Goal: Information Seeking & Learning: Check status

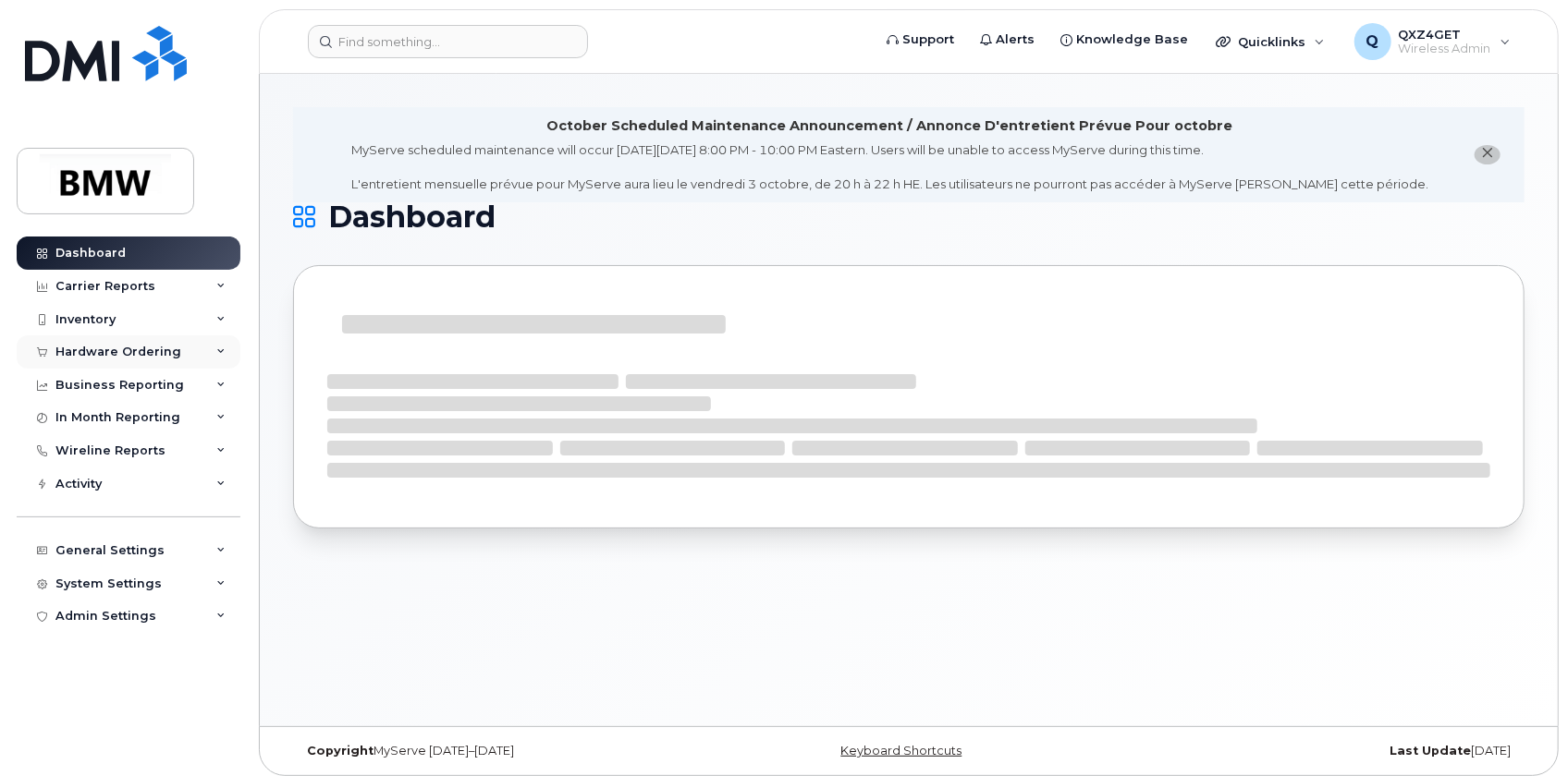
click at [145, 354] on div "Hardware Ordering" at bounding box center [119, 352] width 125 height 15
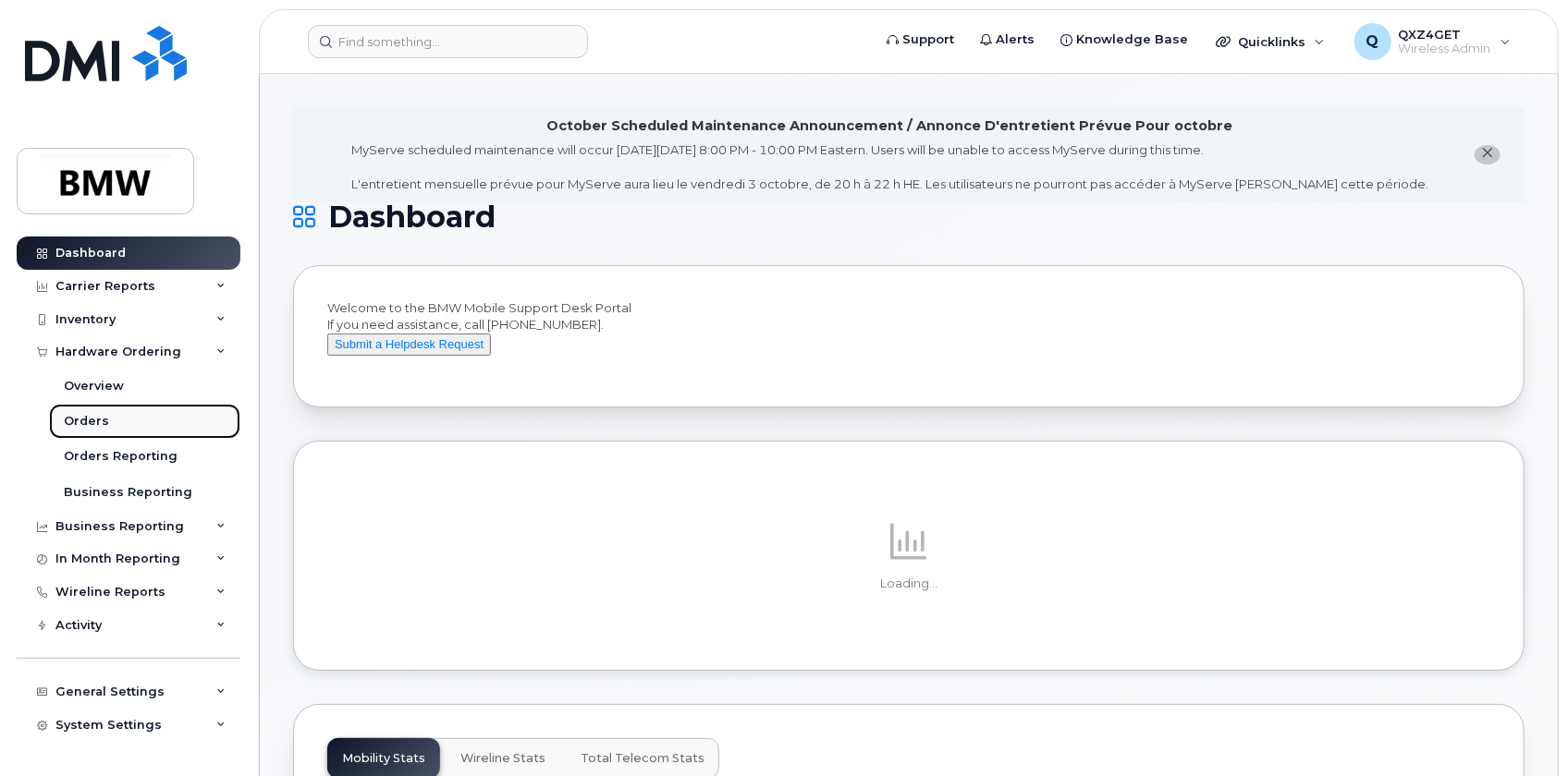
click at [83, 422] on div "Orders" at bounding box center [86, 421] width 45 height 17
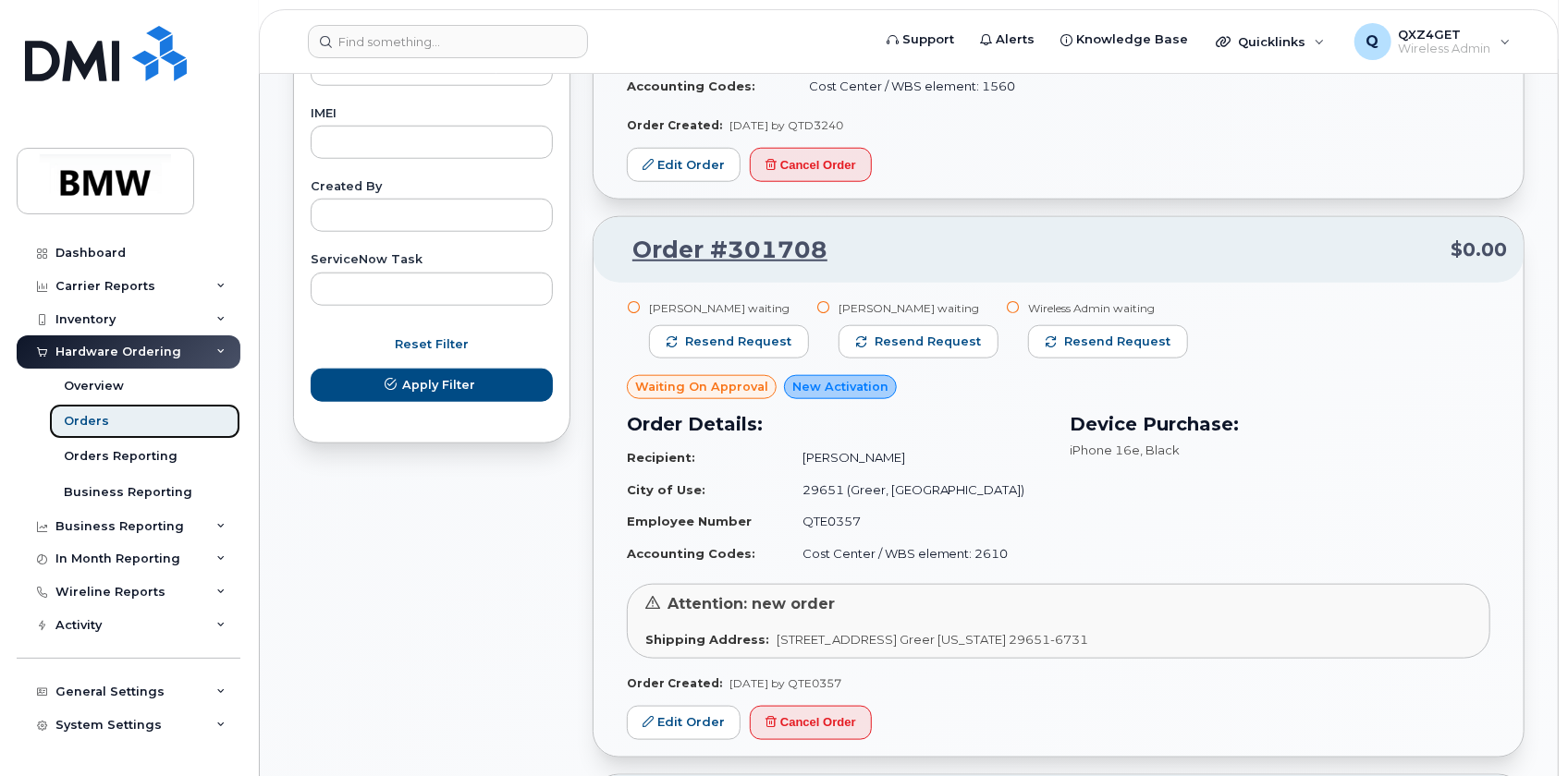
scroll to position [1260, 0]
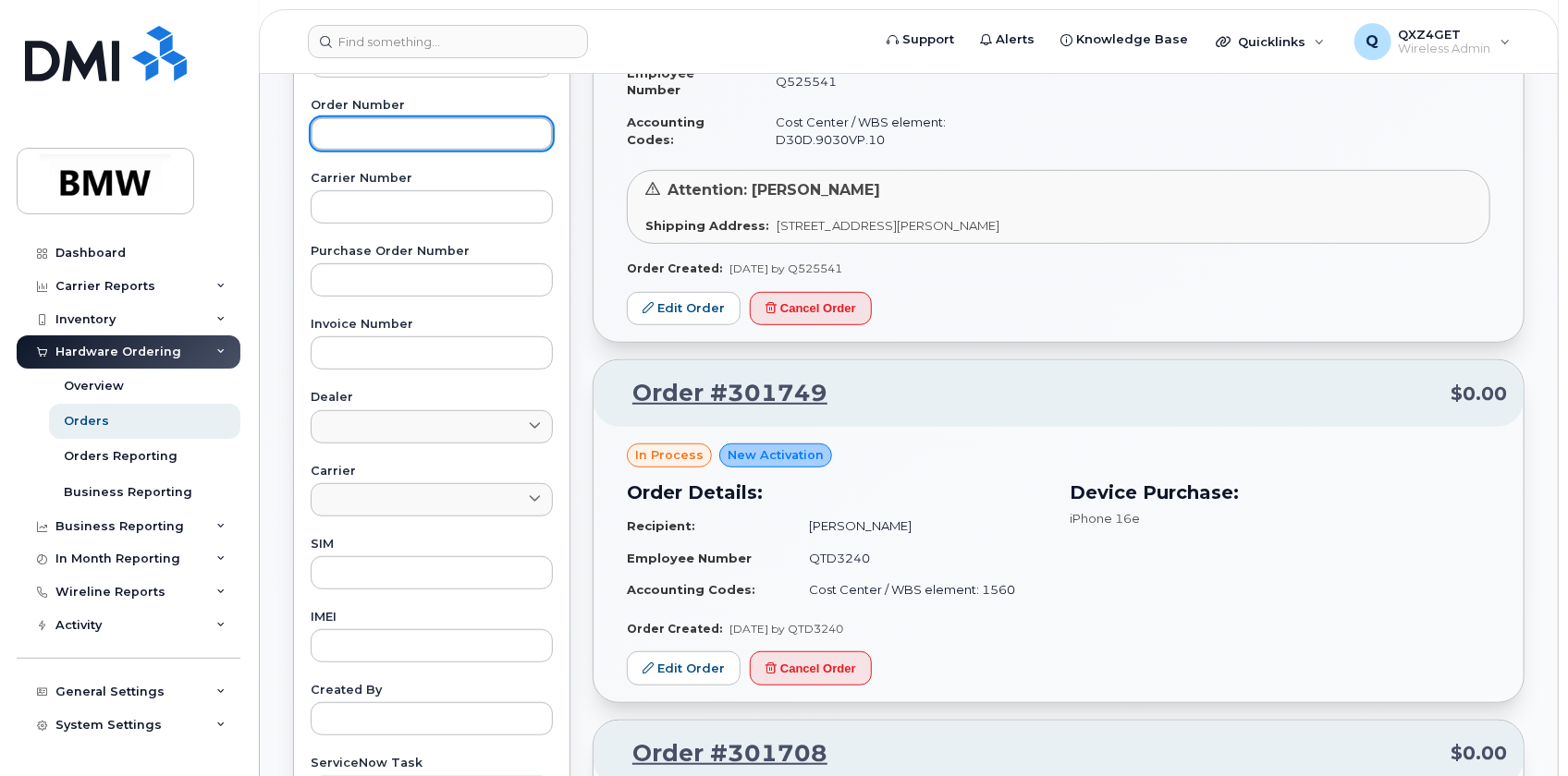
click at [384, 127] on input "text" at bounding box center [431, 134] width 242 height 33
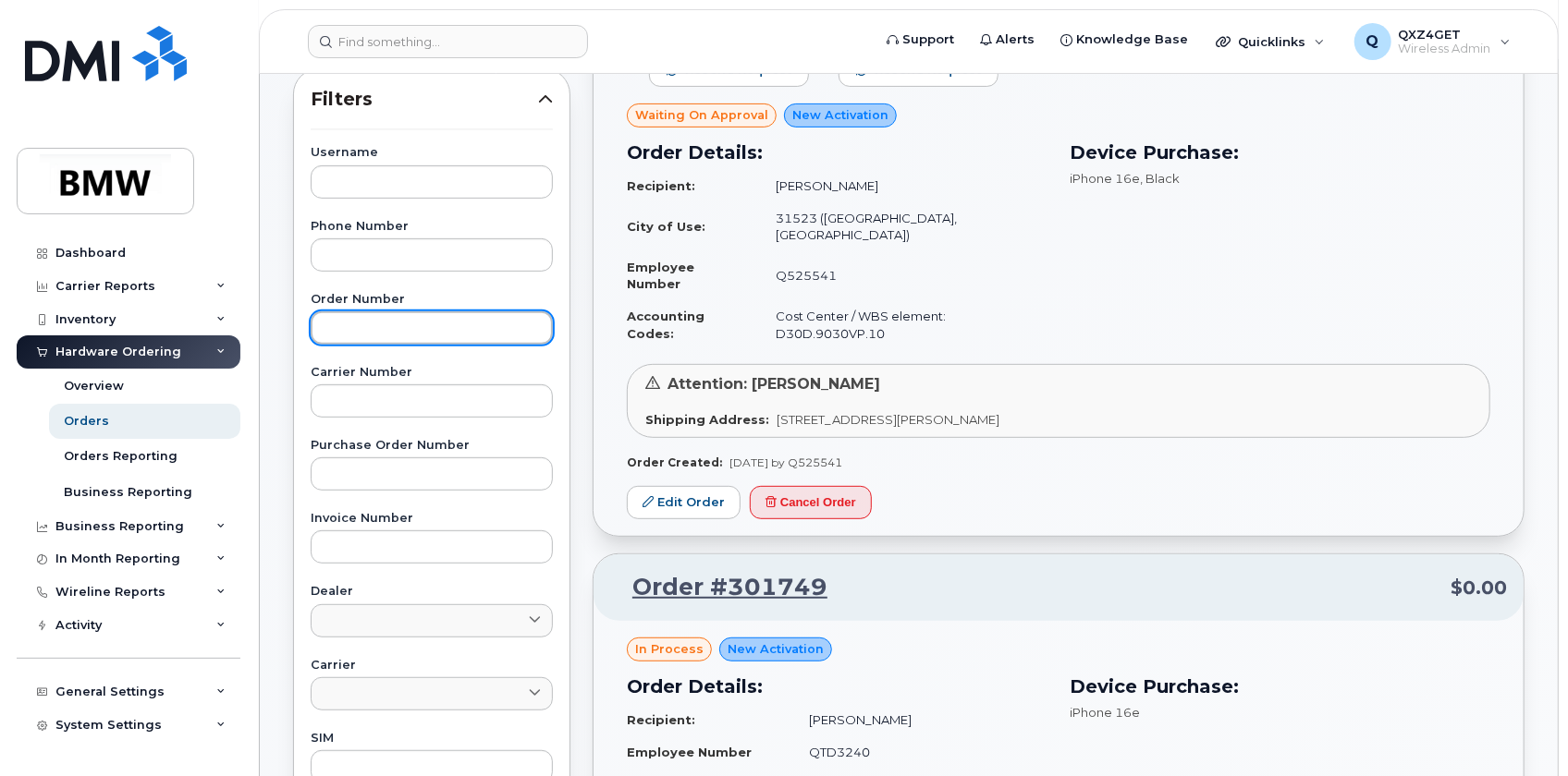
scroll to position [252, 0]
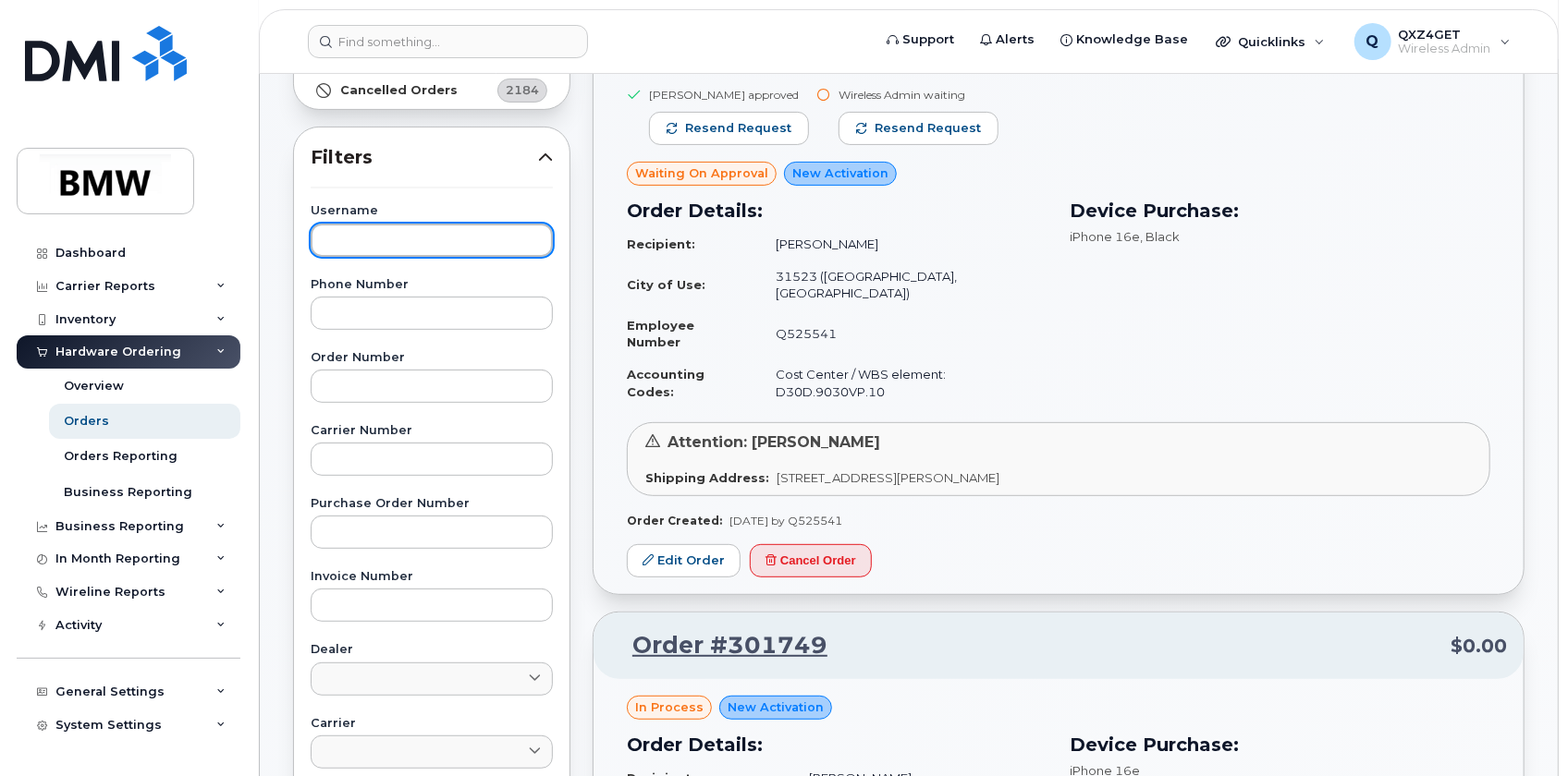
click at [351, 253] on input "text" at bounding box center [431, 240] width 242 height 33
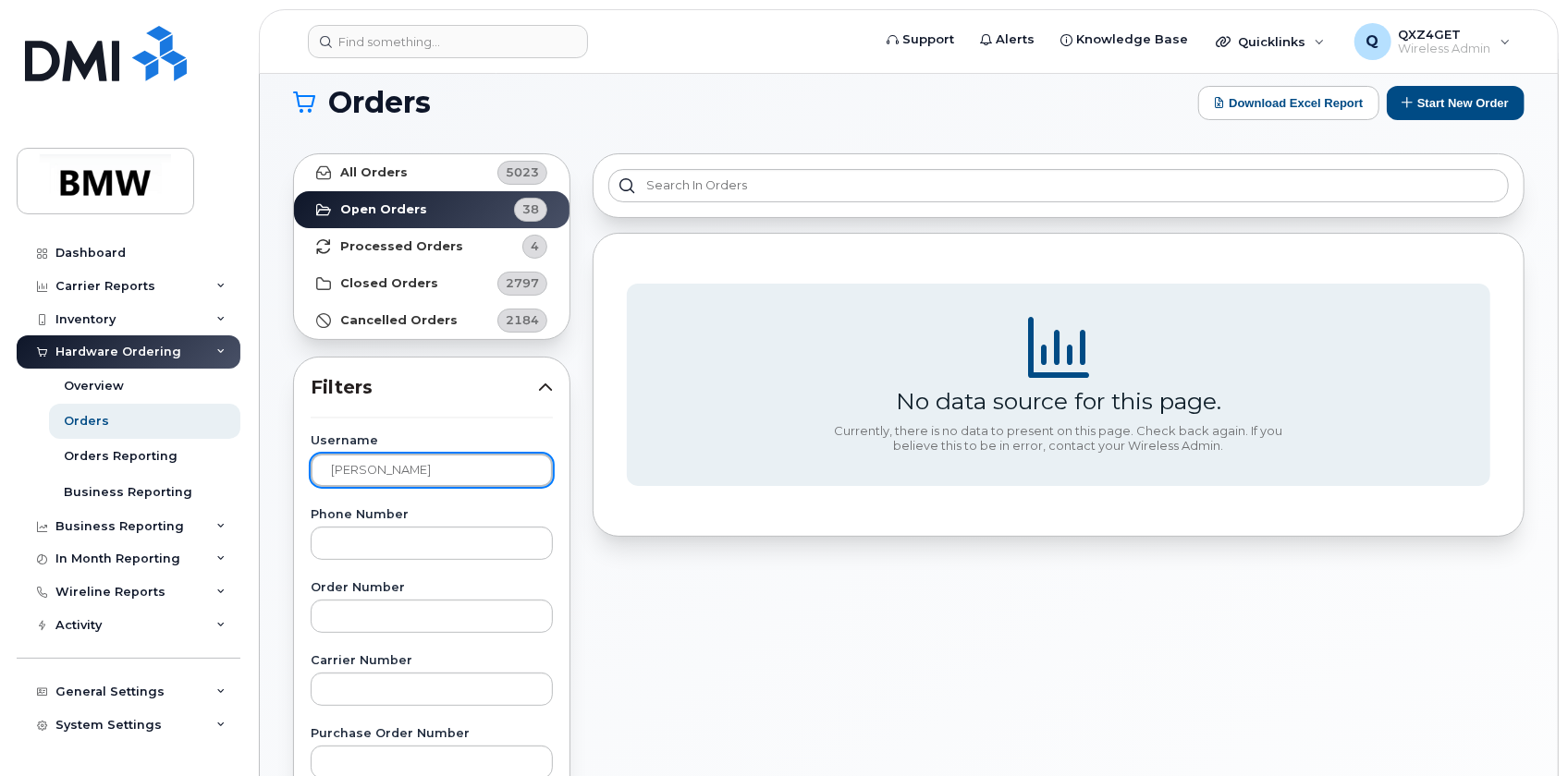
scroll to position [0, 0]
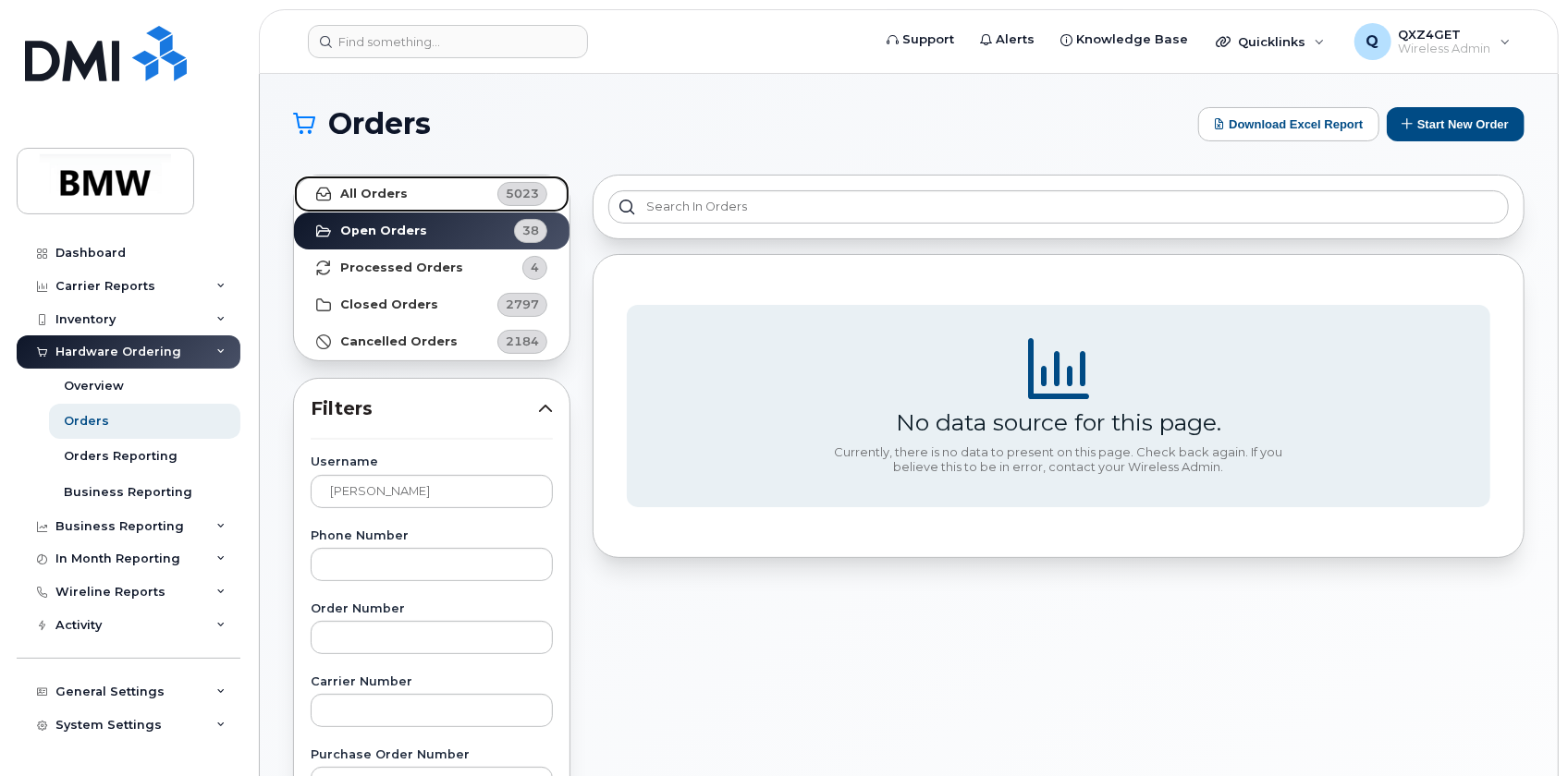
click at [406, 185] on link "All Orders 5023" at bounding box center [431, 194] width 275 height 37
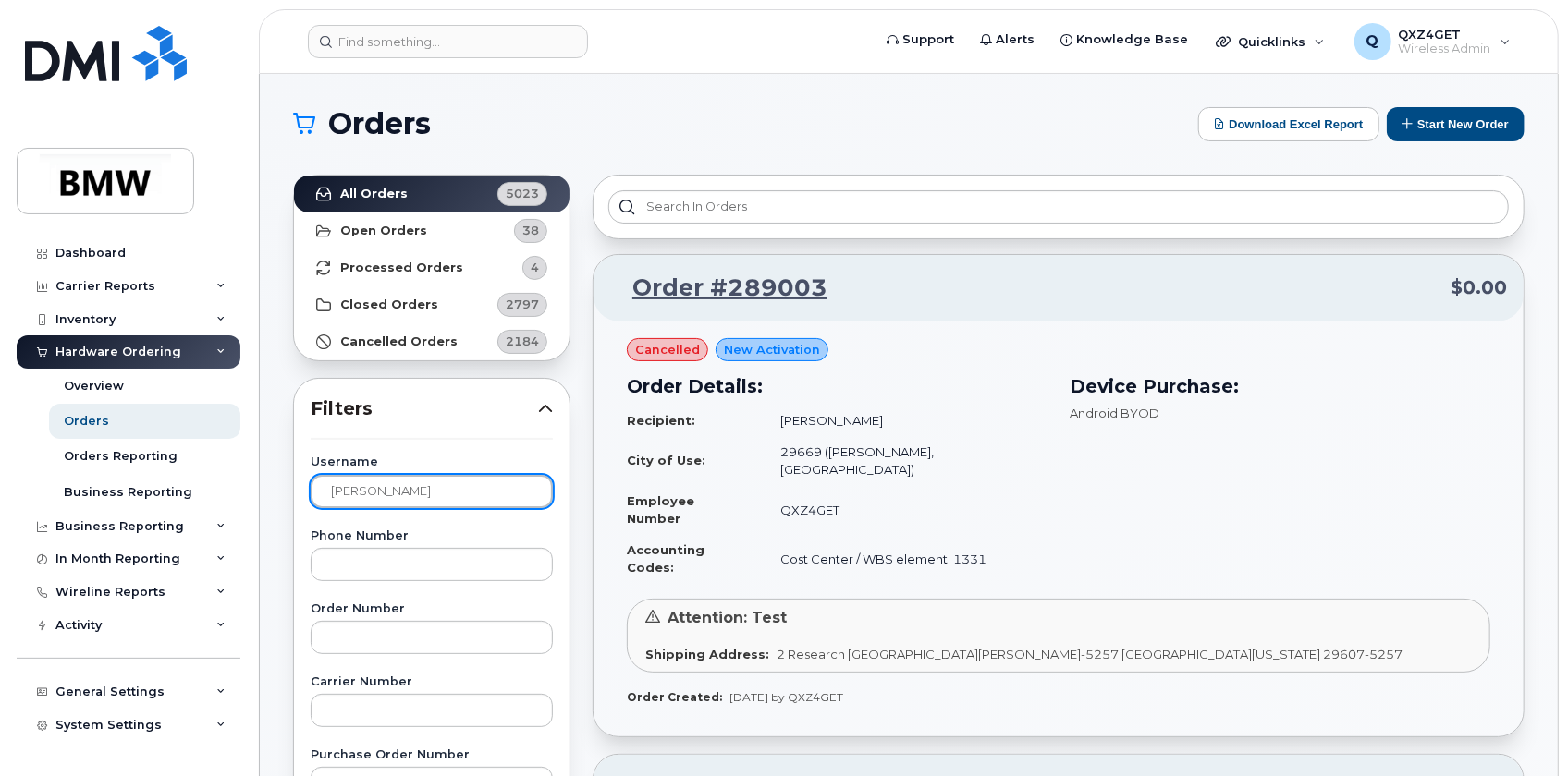
click at [400, 488] on input "[PERSON_NAME]" at bounding box center [431, 492] width 242 height 33
drag, startPoint x: 400, startPoint y: 488, endPoint x: 267, endPoint y: 470, distance: 134.2
type input "[PERSON_NAME]"
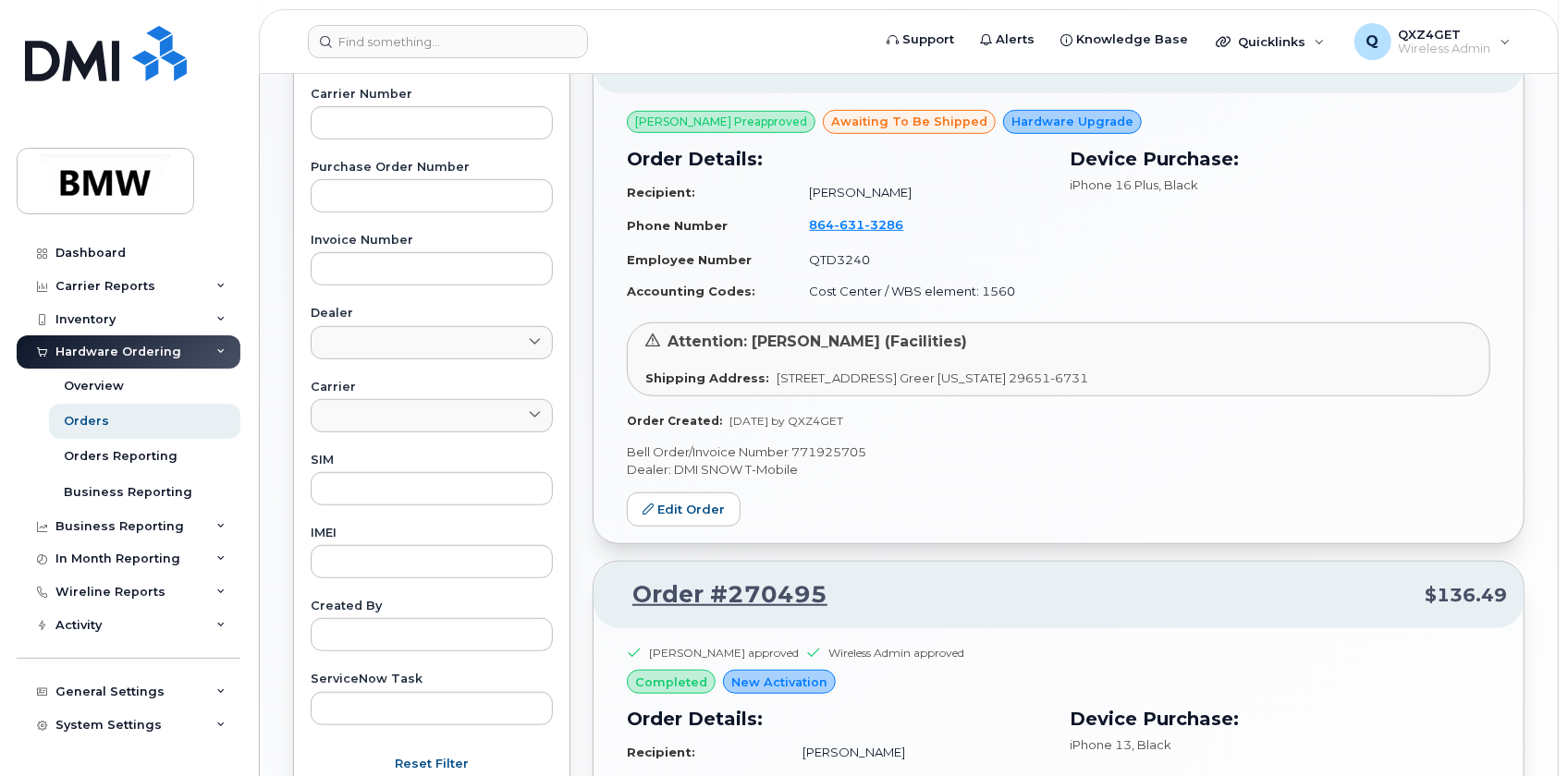
scroll to position [672, 0]
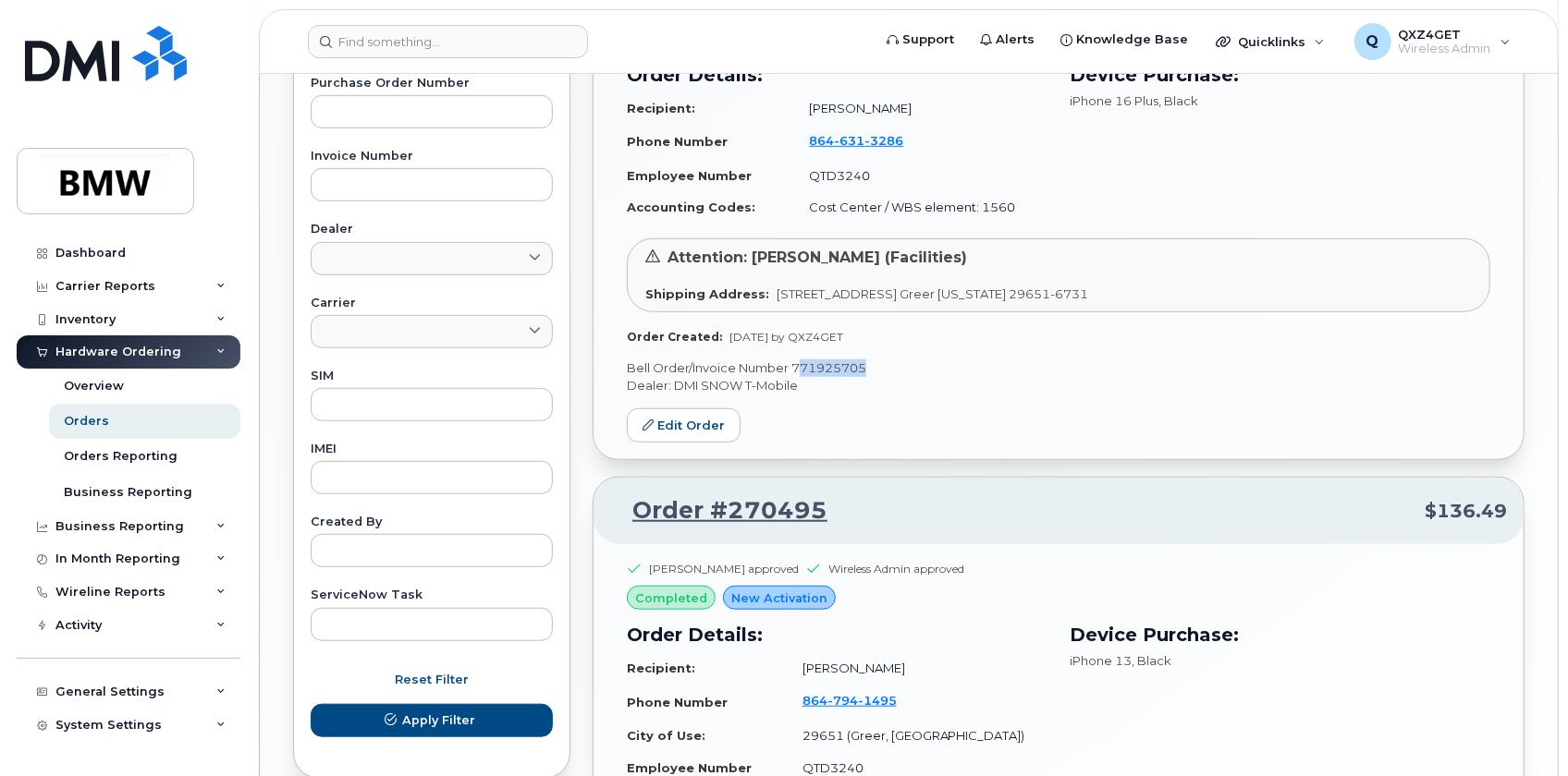
drag, startPoint x: 892, startPoint y: 370, endPoint x: 794, endPoint y: 367, distance: 98.0
click at [794, 367] on p "Bell Order/Invoice Number 771925705" at bounding box center [1058, 368] width 863 height 18
drag, startPoint x: 876, startPoint y: 369, endPoint x: 793, endPoint y: 370, distance: 83.0
click at [793, 370] on p "Bell Order/Invoice Number 771925705" at bounding box center [1058, 368] width 863 height 18
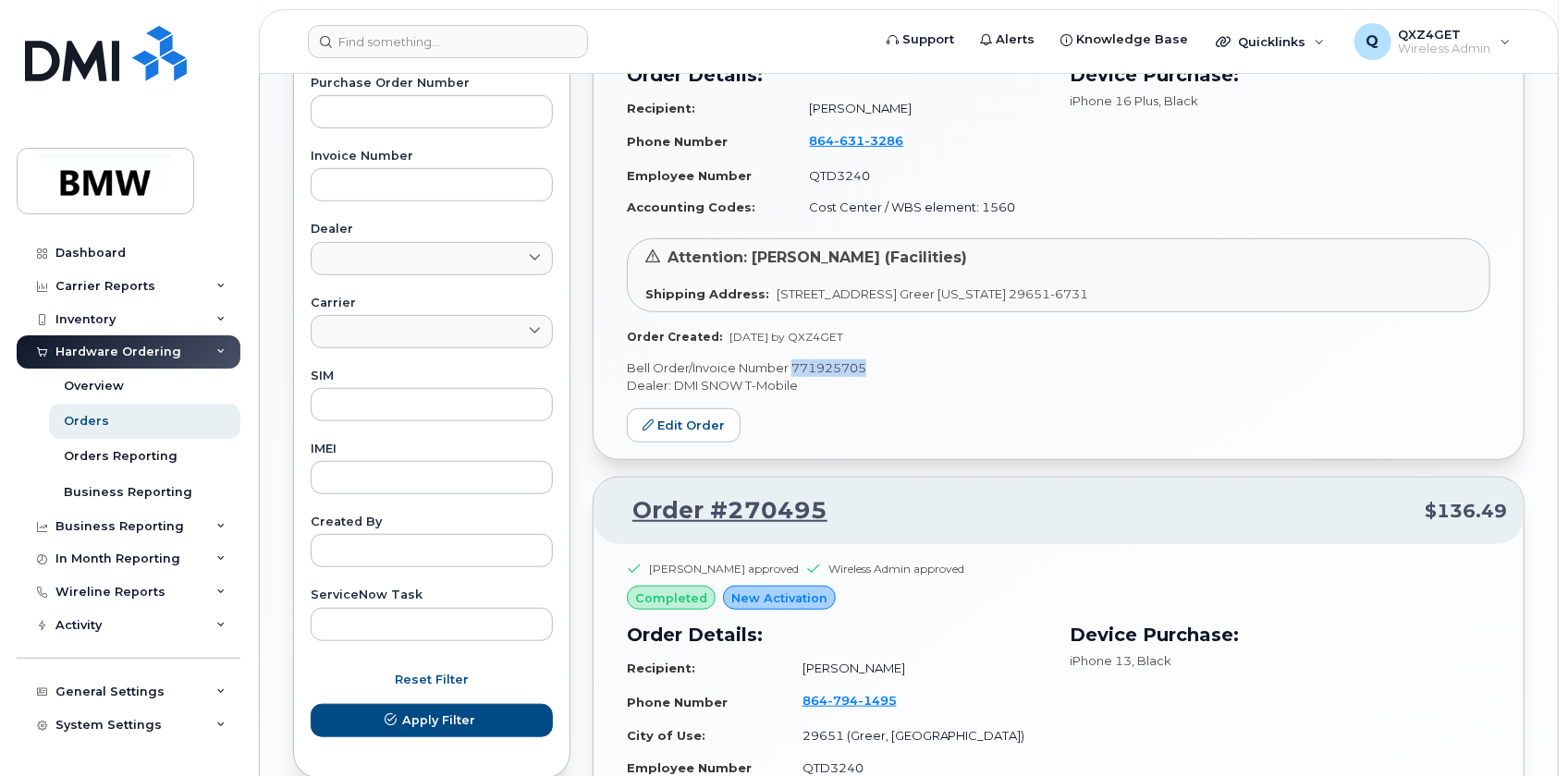
copy p "771925705"
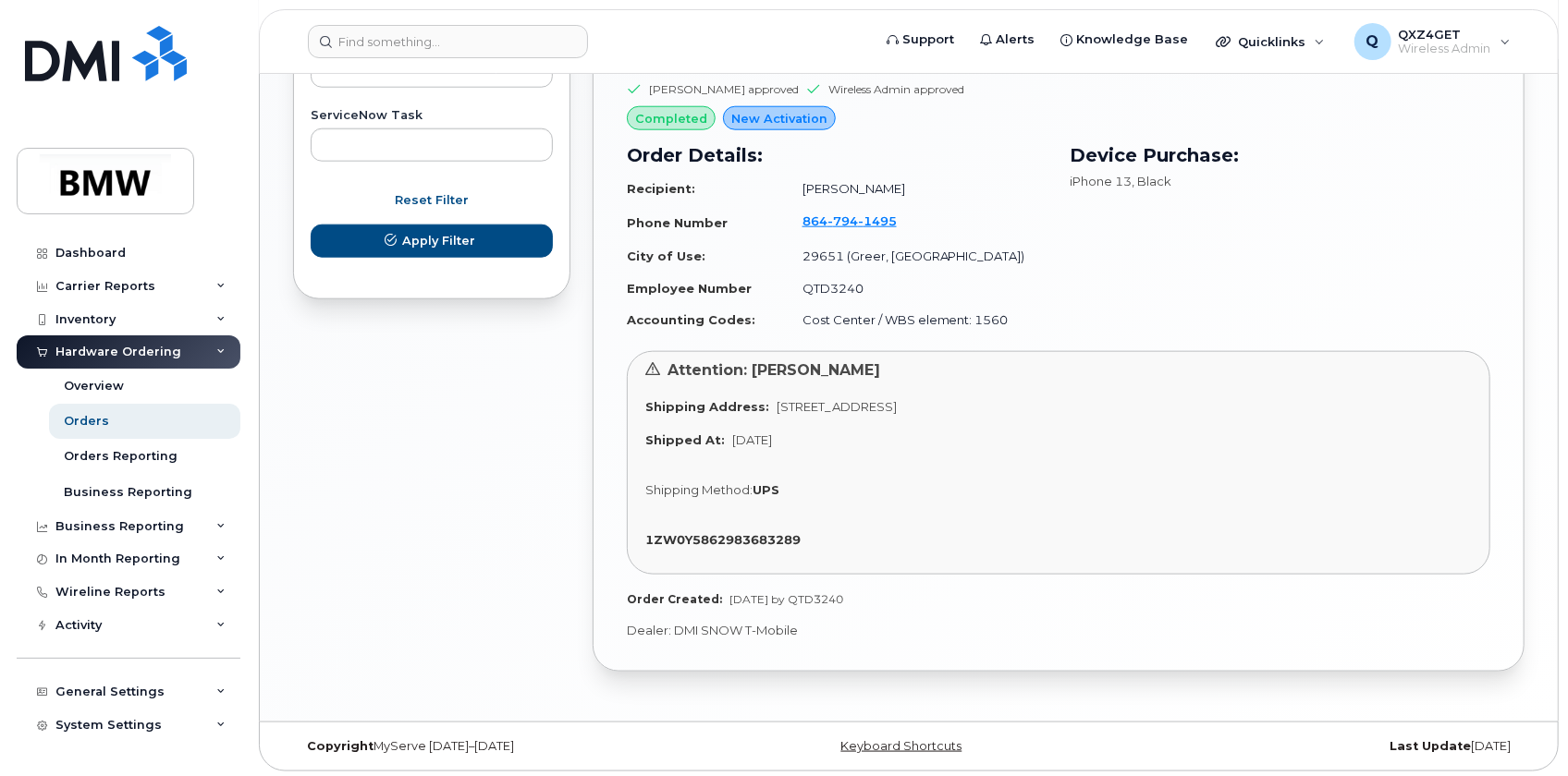
scroll to position [1153, 0]
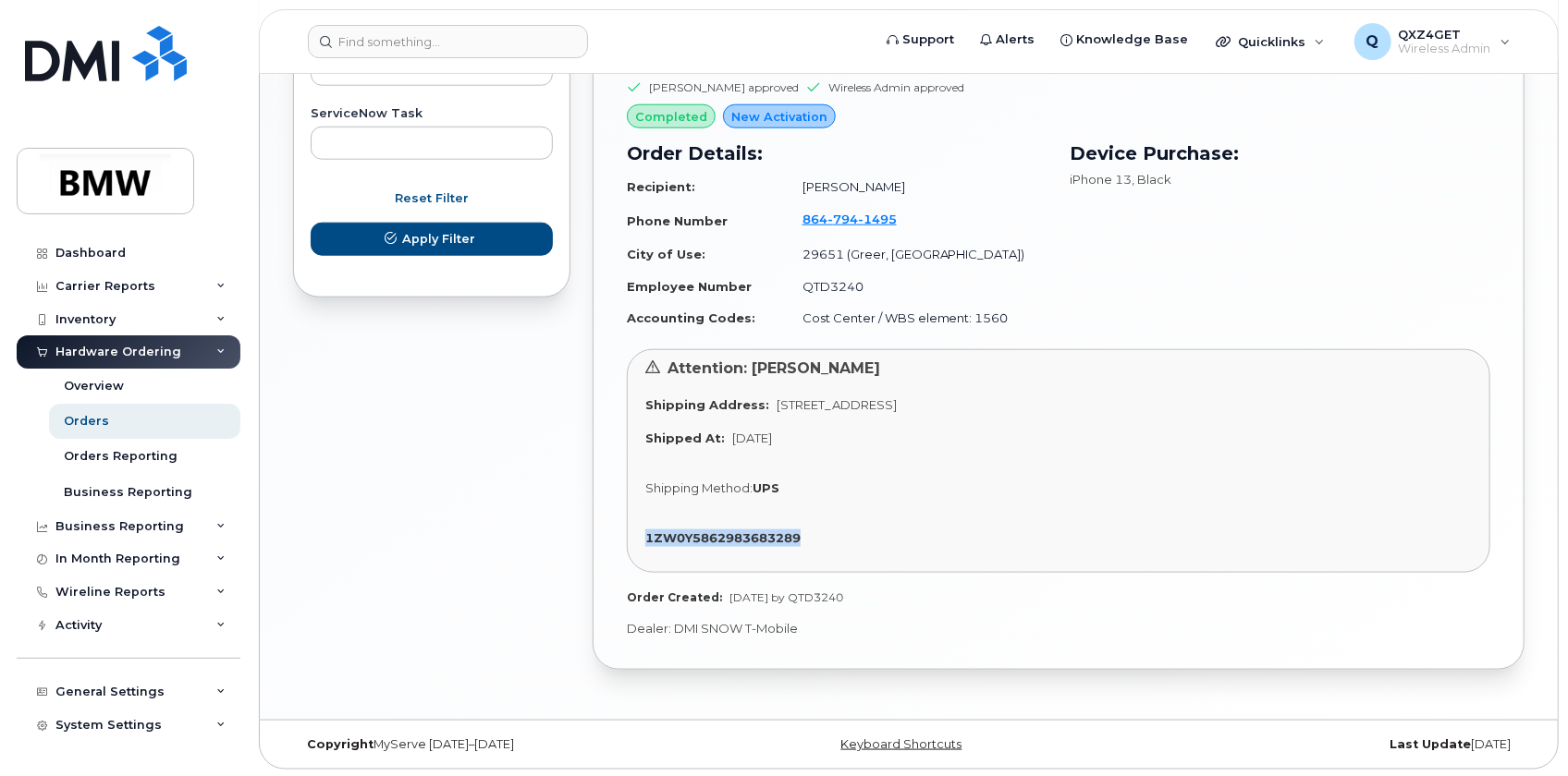
drag, startPoint x: 819, startPoint y: 540, endPoint x: 632, endPoint y: 527, distance: 187.5
click at [632, 527] on div "Attention: [PERSON_NAME] Shipping Address: [STREET_ADDRESS] Shipped At: [DATE] …" at bounding box center [1058, 461] width 863 height 224
copy strong "1ZW0Y5862983683289"
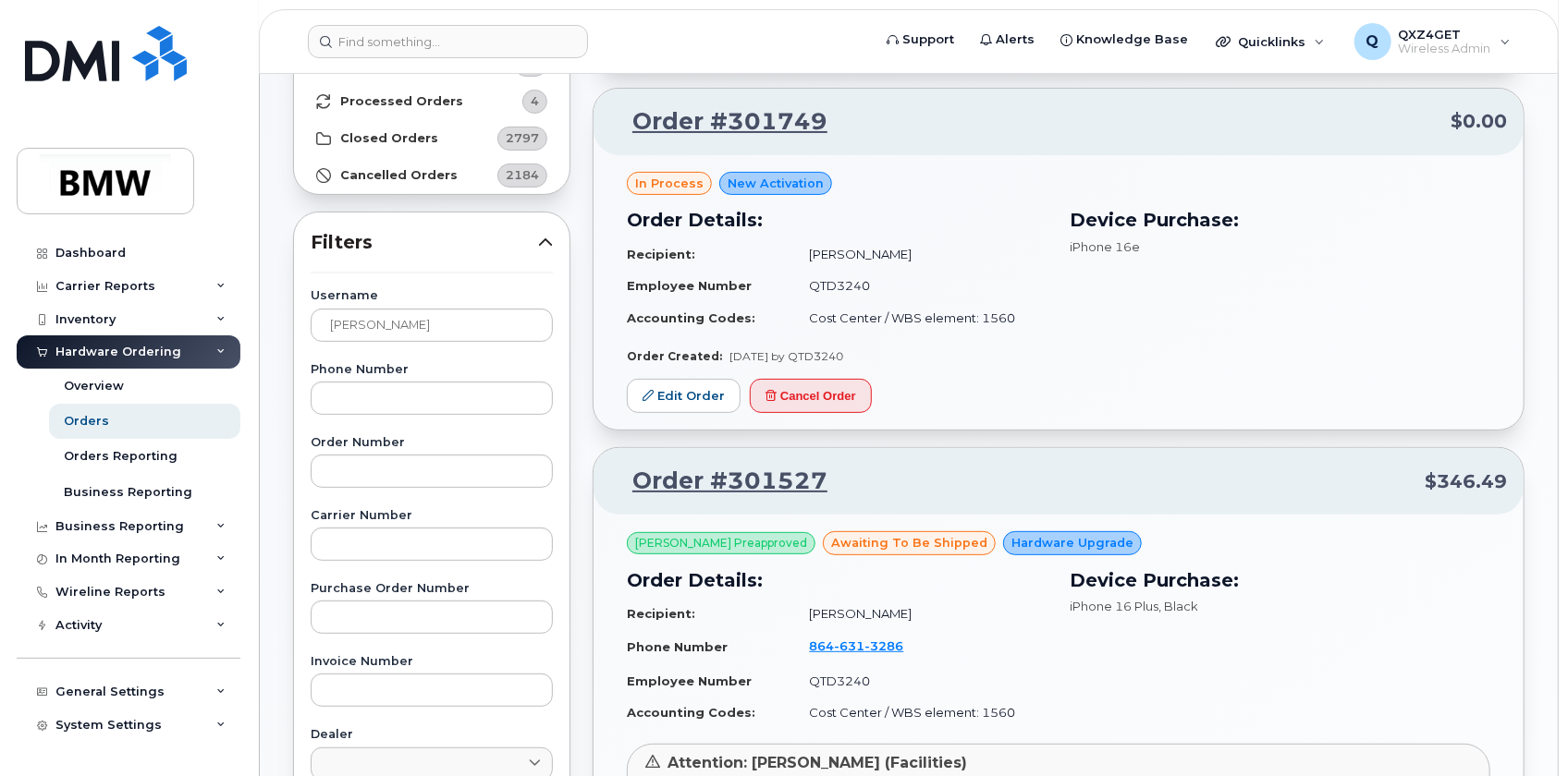
scroll to position [168, 0]
drag, startPoint x: 443, startPoint y: 330, endPoint x: 251, endPoint y: 328, distance: 192.0
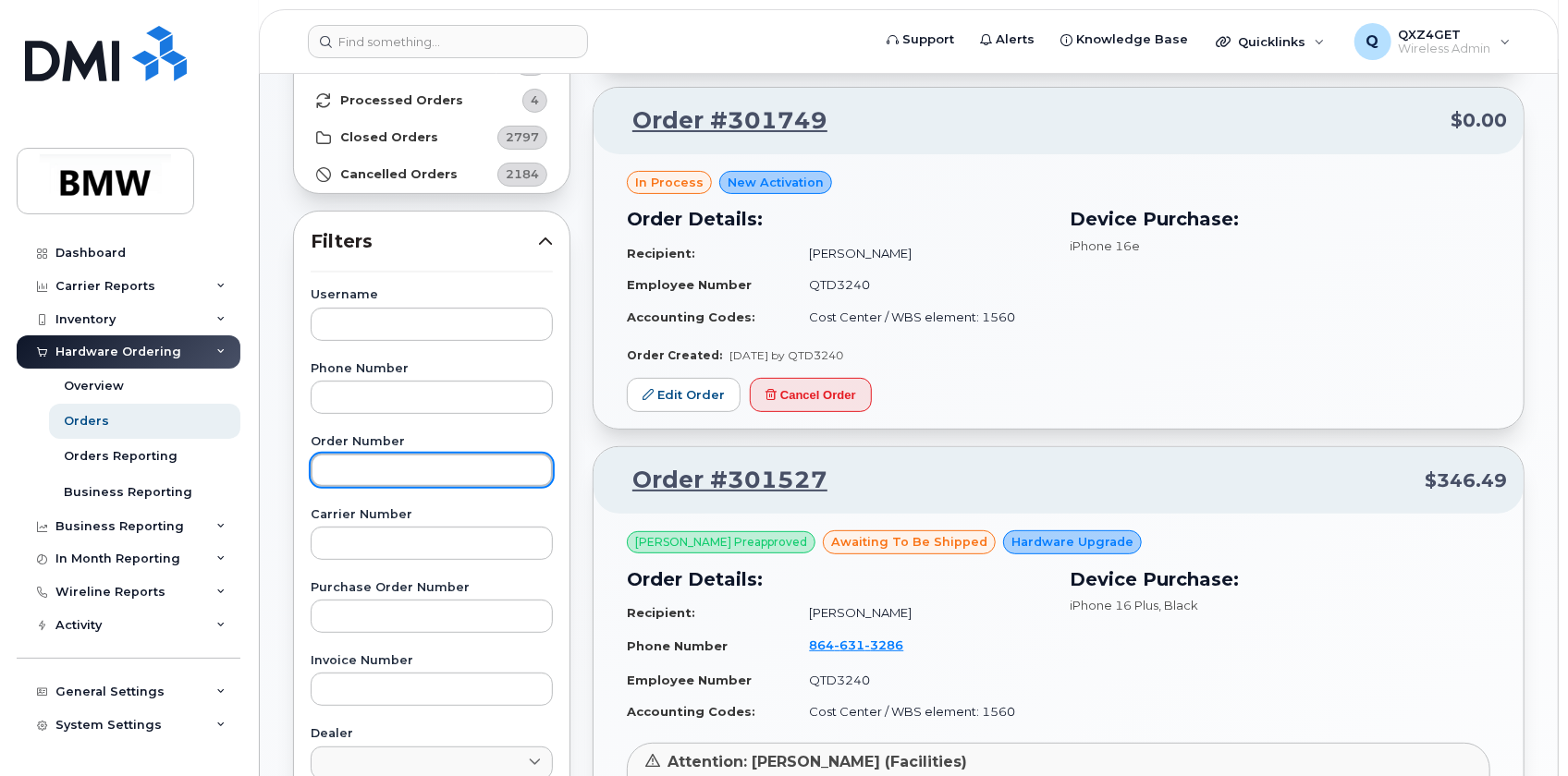
click at [376, 461] on input "text" at bounding box center [431, 470] width 242 height 33
paste input "771925566"
type input "771925566"
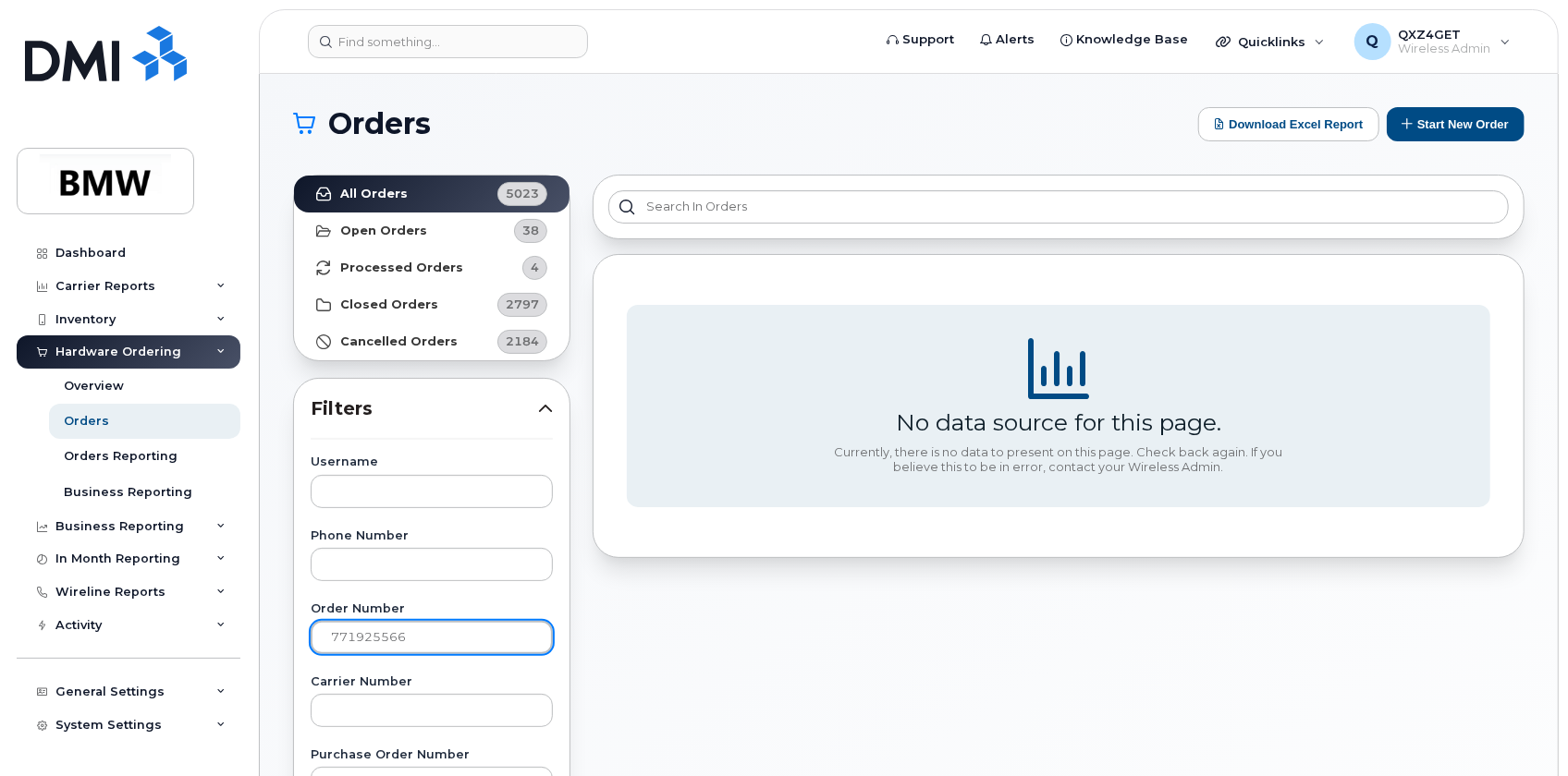
scroll to position [83, 0]
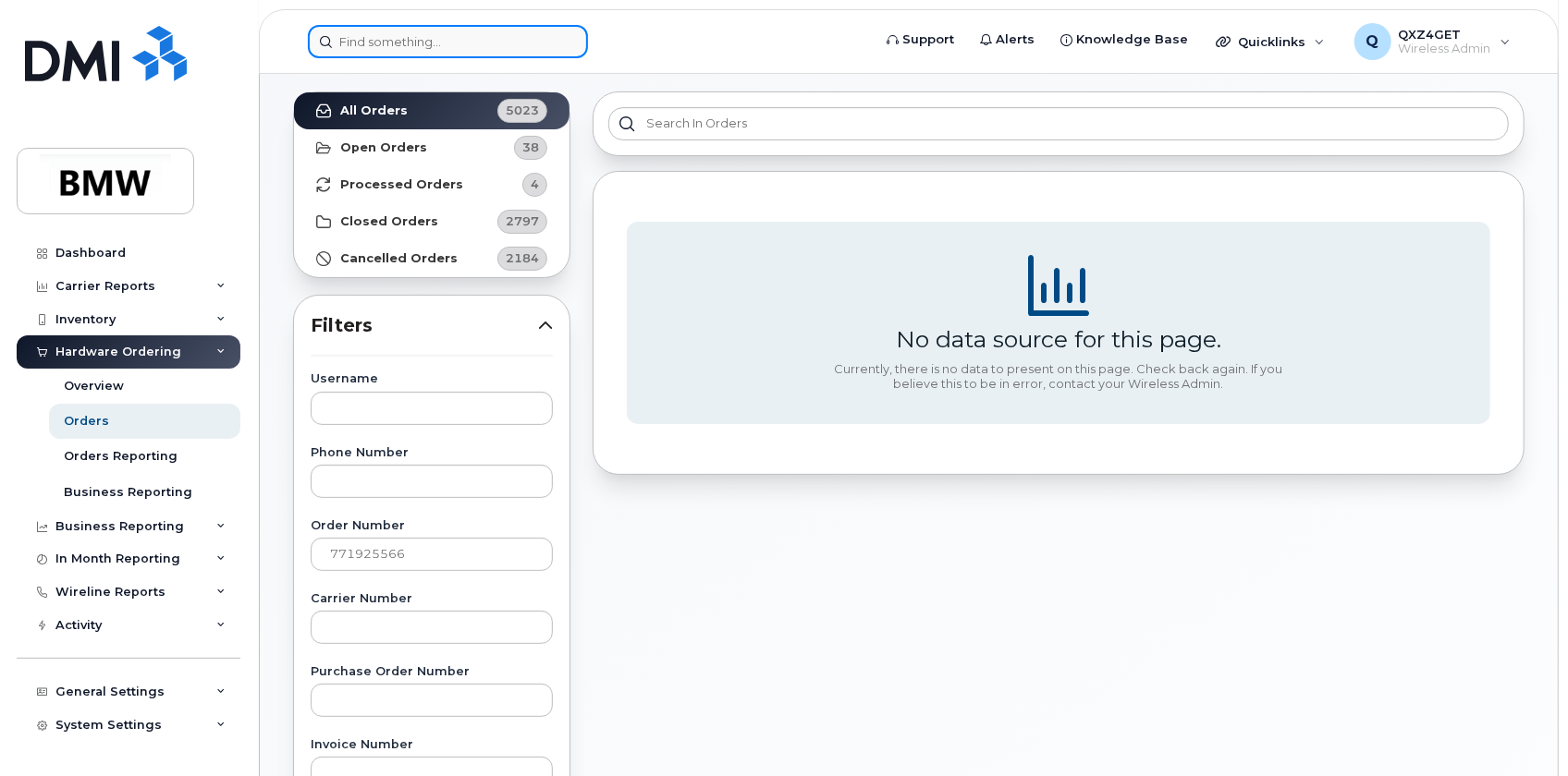
click at [361, 42] on input at bounding box center [448, 41] width 280 height 33
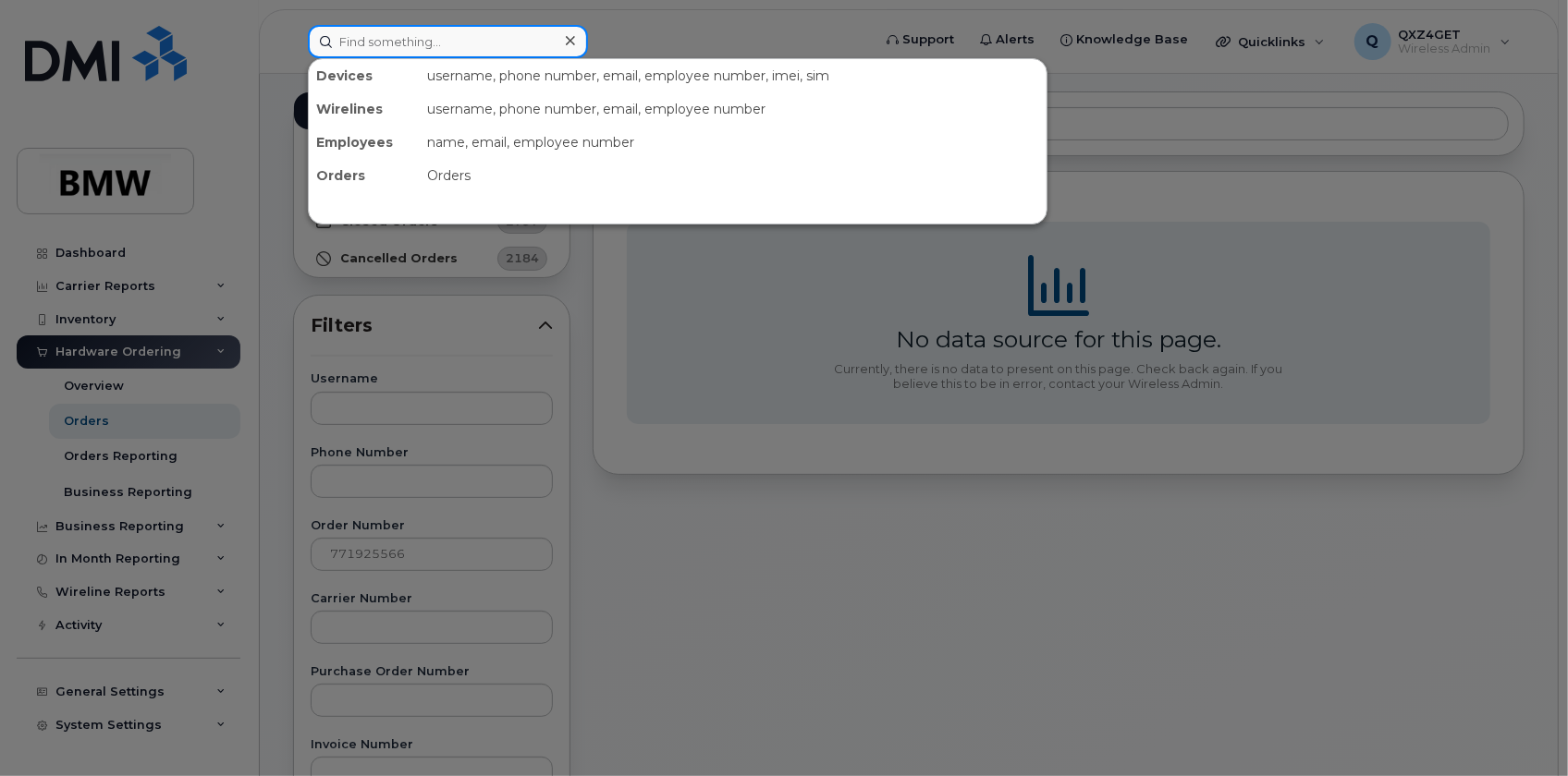
paste input "8649075299"
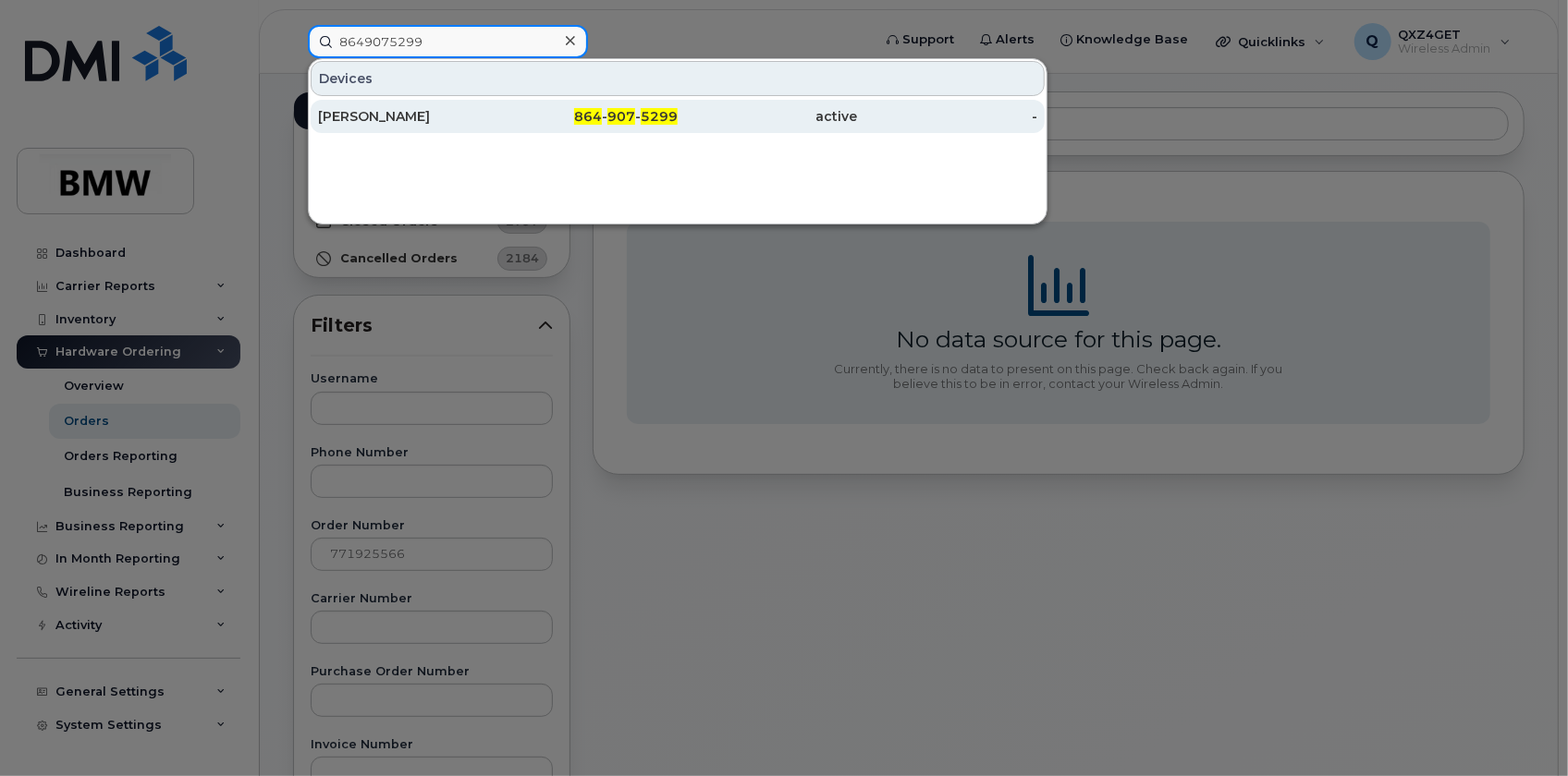
type input "8649075299"
click at [353, 117] on div "[PERSON_NAME]" at bounding box center [409, 116] width 180 height 19
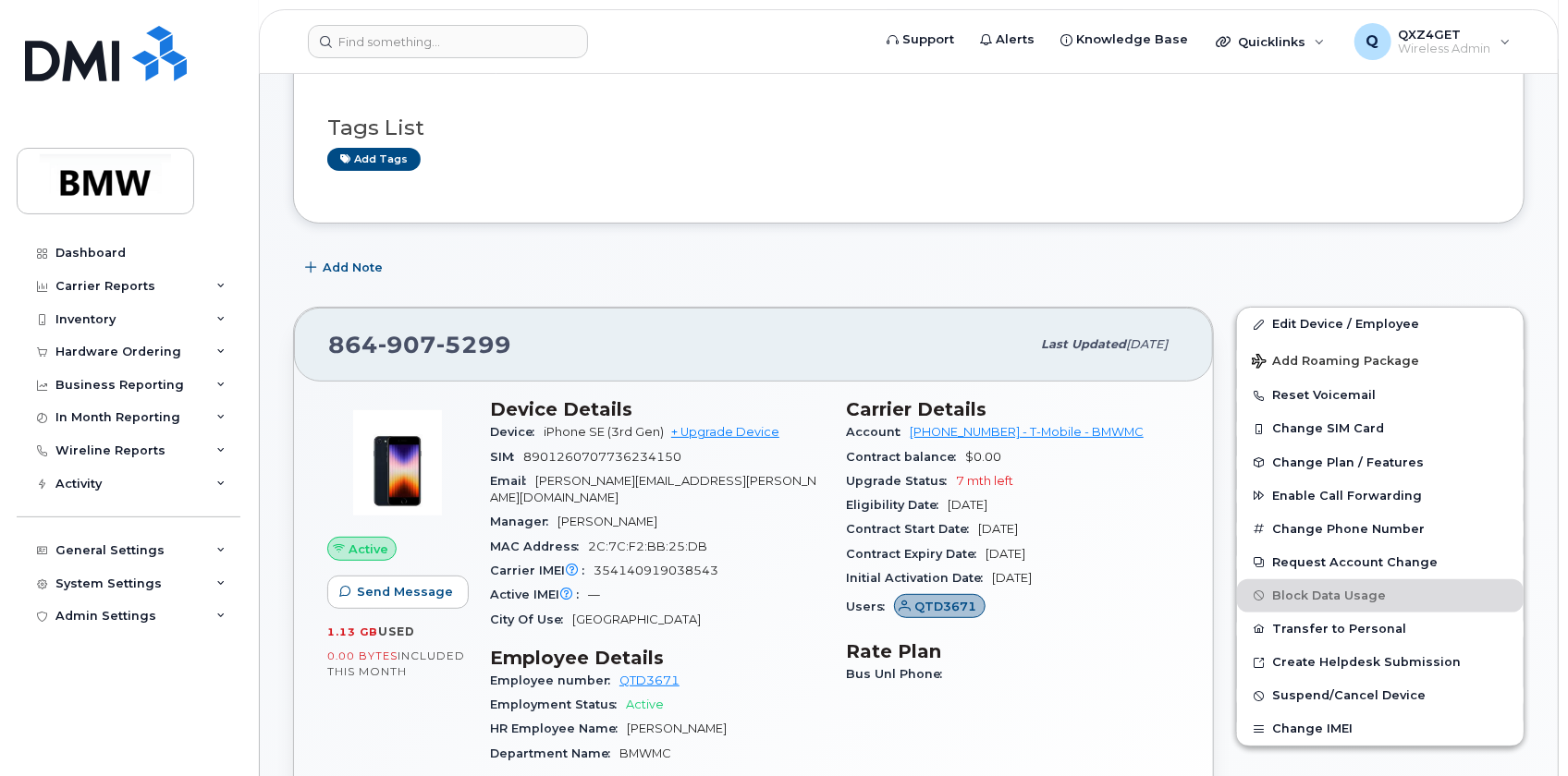
scroll to position [252, 0]
